Goal: Task Accomplishment & Management: Use online tool/utility

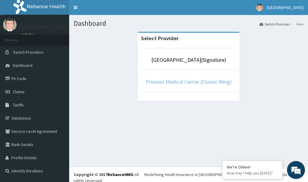
click at [196, 81] on link "Princess Medical Center (Classic Wing)" at bounding box center [188, 81] width 86 height 7
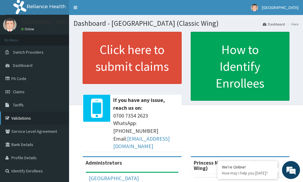
click at [14, 117] on link "Validations" at bounding box center [34, 118] width 69 height 13
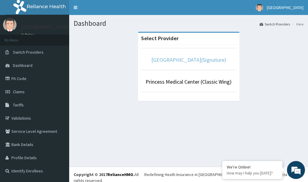
click at [191, 57] on link "[GEOGRAPHIC_DATA](Signature)" at bounding box center [188, 60] width 75 height 7
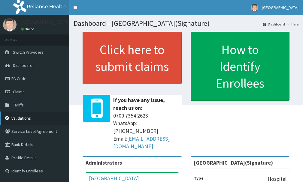
click at [24, 118] on link "Validations" at bounding box center [34, 118] width 69 height 13
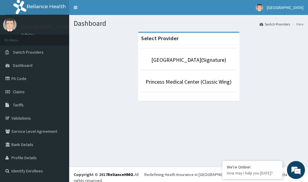
click at [195, 87] on li "Princess Medical Center (Classic Wing)" at bounding box center [188, 81] width 95 height 22
click at [192, 83] on link "Princess Medical Center (Classic Wing)" at bounding box center [188, 81] width 86 height 7
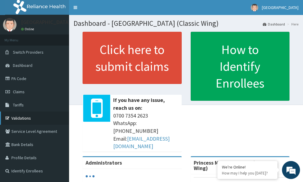
click at [29, 119] on link "Validations" at bounding box center [34, 118] width 69 height 13
